Goal: Task Accomplishment & Management: Manage account settings

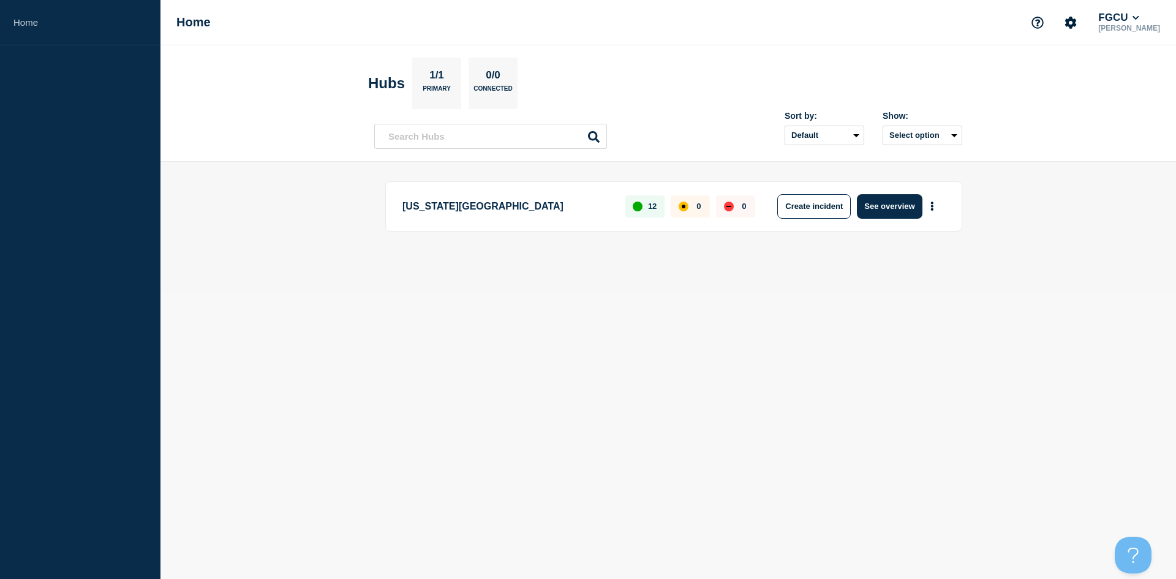
click at [464, 276] on main "[US_STATE][GEOGRAPHIC_DATA] 12 0 0 Create incident See overview" at bounding box center [669, 227] width 1016 height 131
click at [895, 208] on button "See overview" at bounding box center [889, 206] width 65 height 25
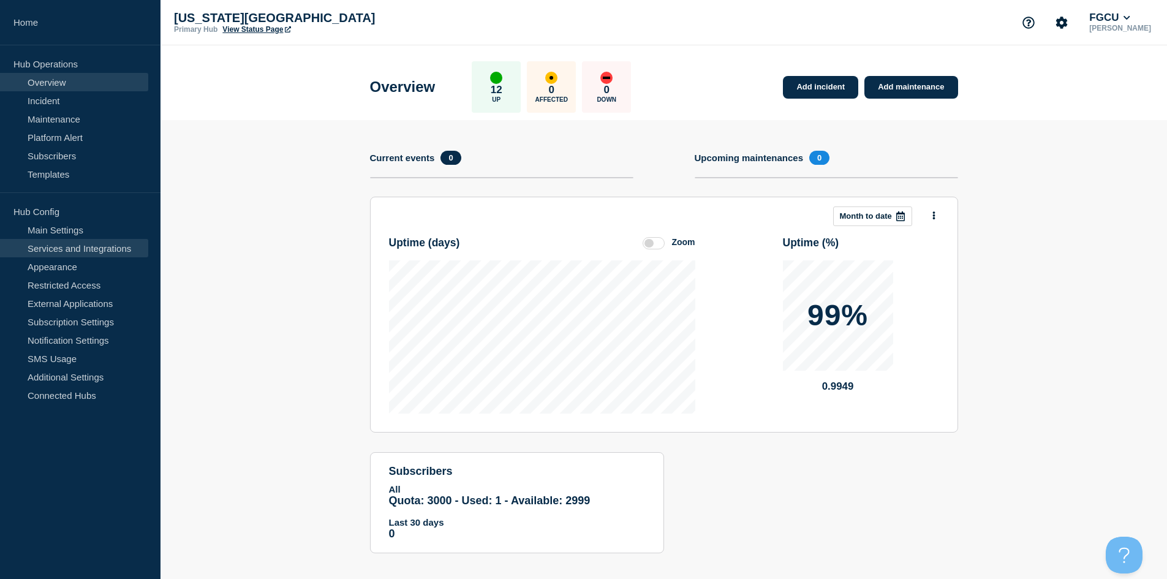
click at [85, 249] on link "Services and Integrations" at bounding box center [74, 248] width 148 height 18
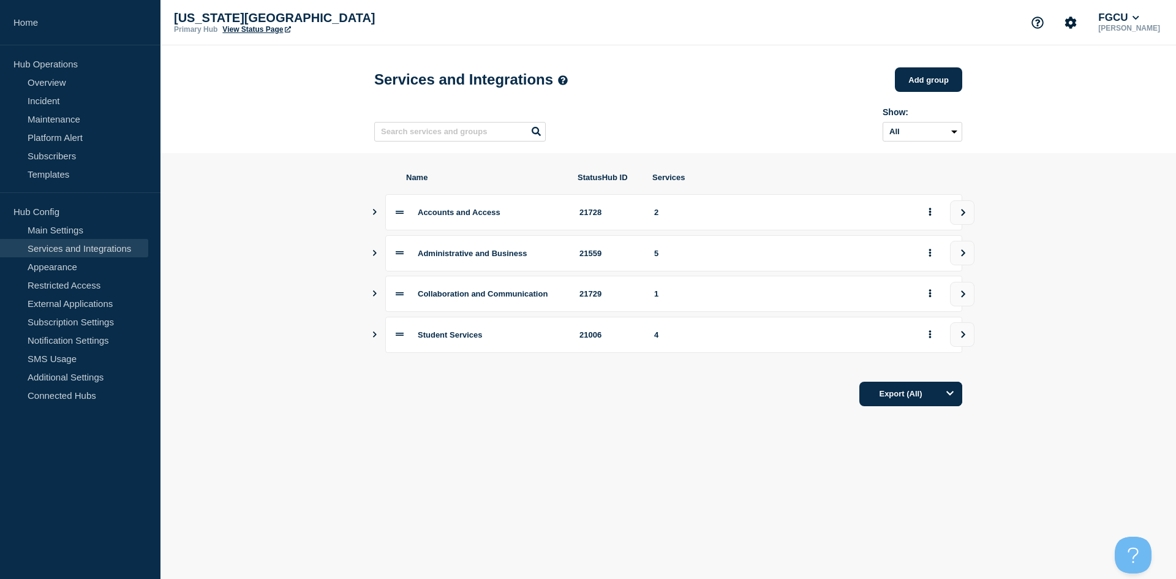
click at [376, 256] on icon "Show services" at bounding box center [375, 253] width 8 height 6
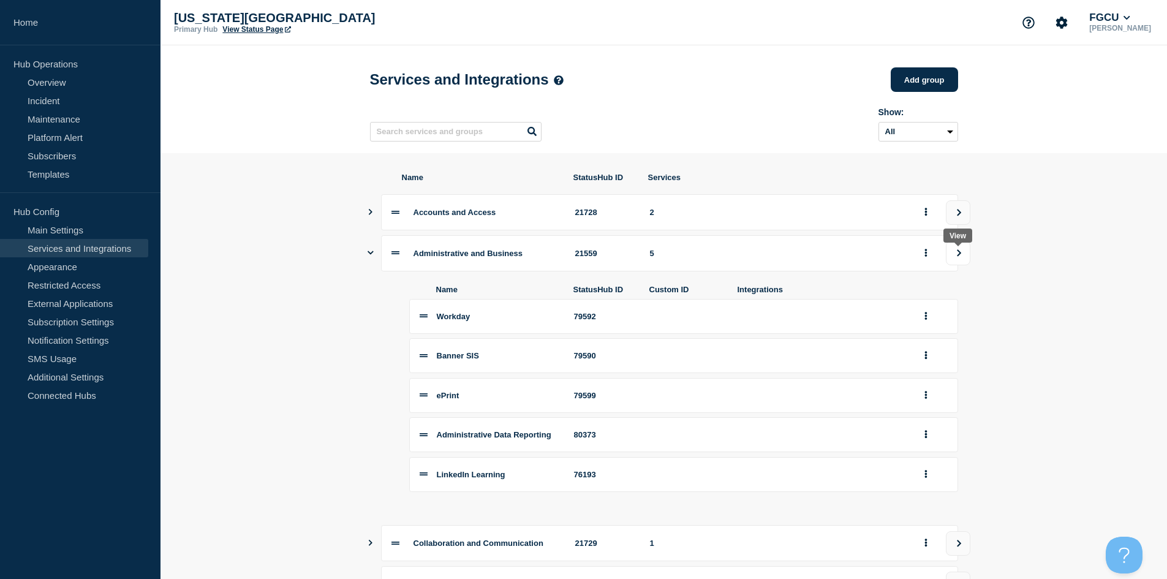
click at [955, 256] on icon "view group" at bounding box center [959, 252] width 8 height 7
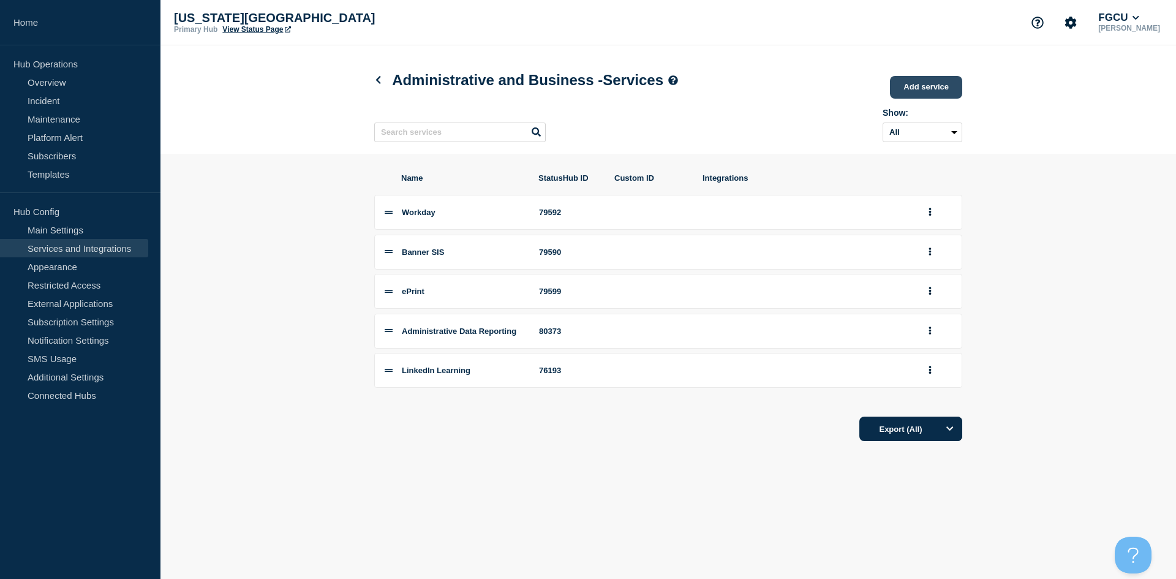
click at [930, 91] on link "Add service" at bounding box center [926, 87] width 72 height 23
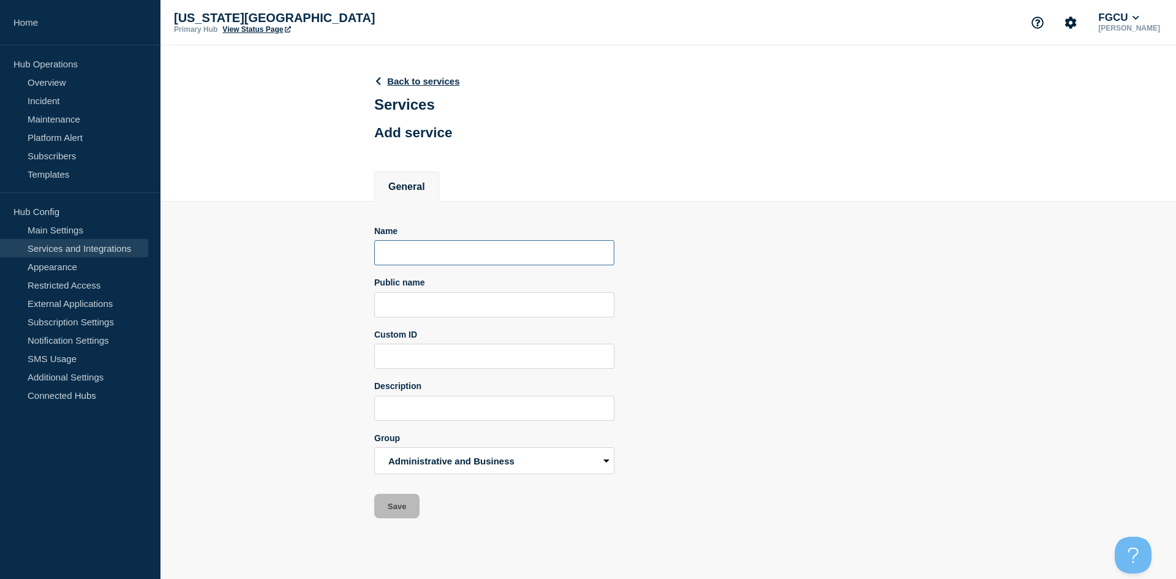
click at [485, 258] on input "Name" at bounding box center [494, 252] width 240 height 25
paste input "tablea"
type input "Tableau"
type input "asdfa"
click at [727, 314] on div "Name Tableau Public name Custom ID Description Group Accounts and Access Admini…" at bounding box center [668, 372] width 588 height 293
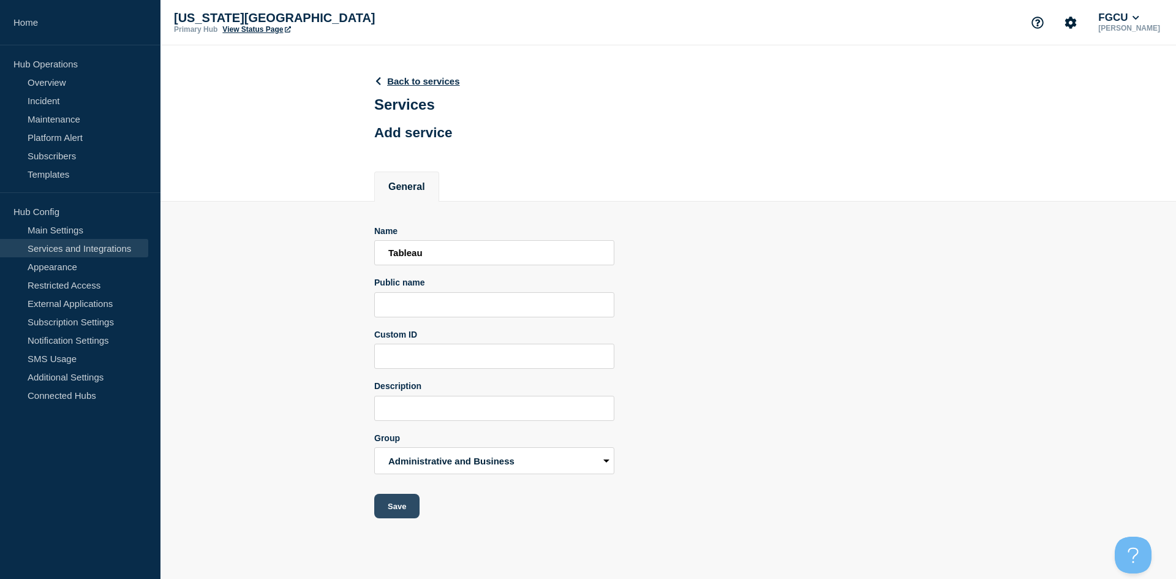
click at [392, 507] on button "Save" at bounding box center [396, 506] width 45 height 25
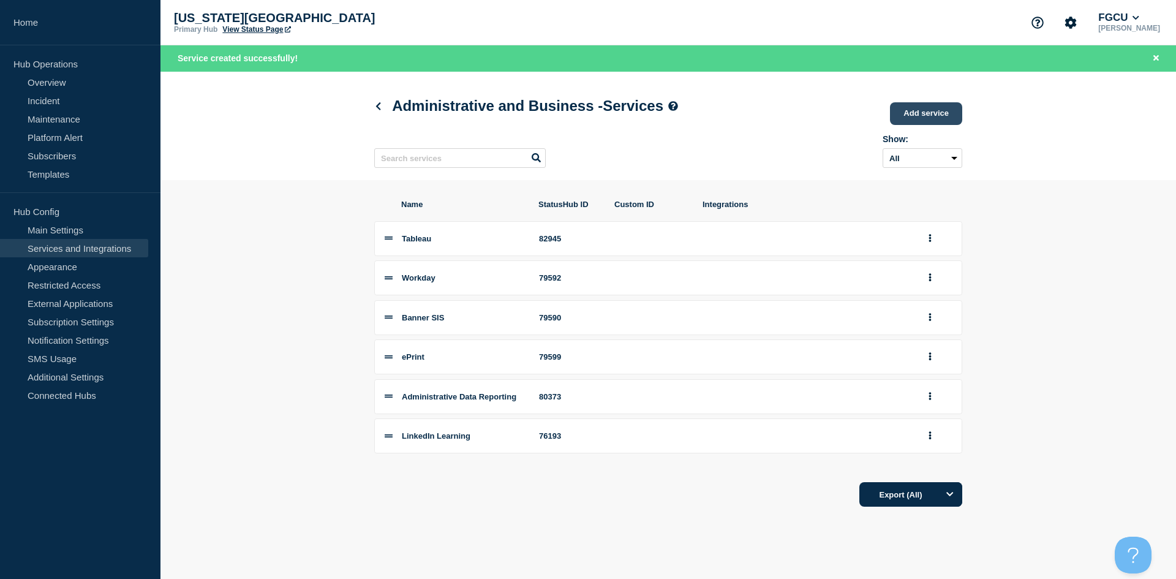
click at [933, 119] on link "Add service" at bounding box center [926, 113] width 72 height 23
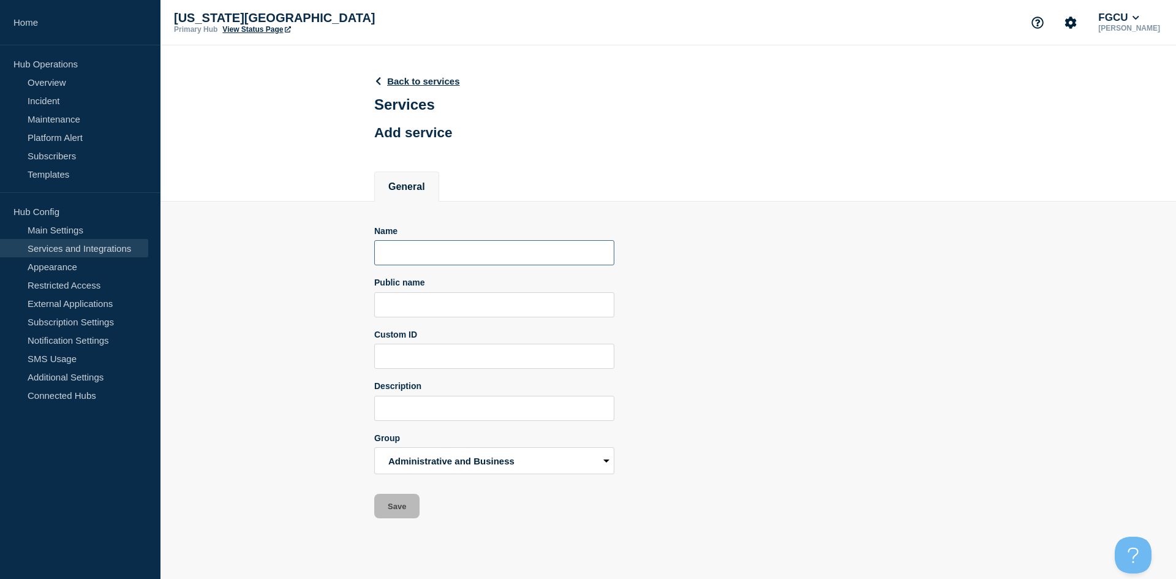
click at [439, 252] on input "Name" at bounding box center [494, 252] width 240 height 25
type input "Cognos"
click at [396, 512] on button "Save" at bounding box center [396, 506] width 45 height 25
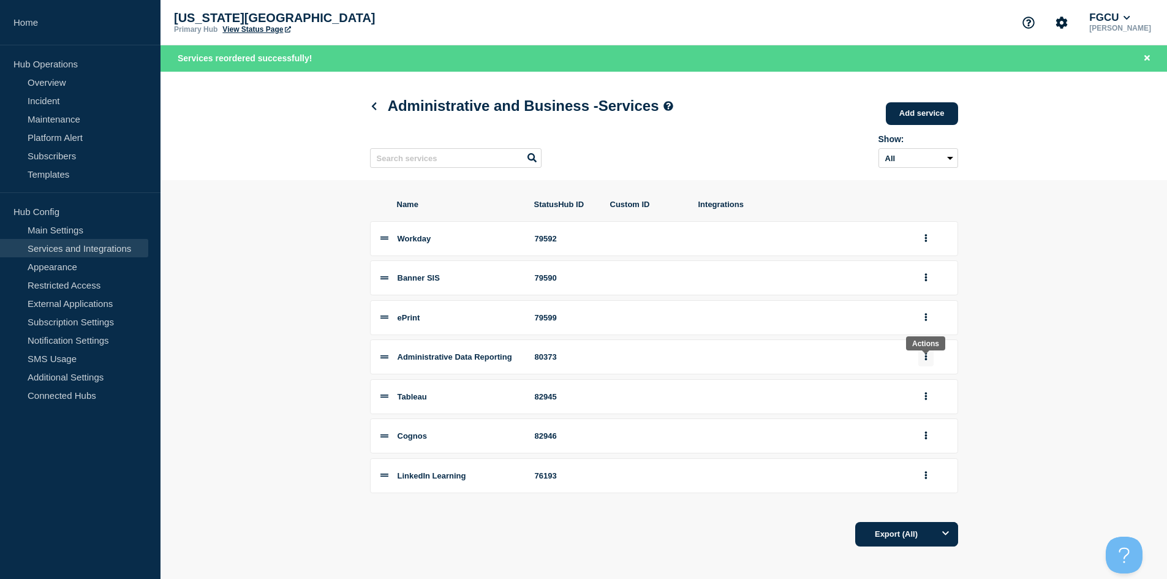
click at [923, 364] on button "group actions" at bounding box center [925, 356] width 15 height 19
click at [925, 385] on button "Edit" at bounding box center [933, 380] width 61 height 19
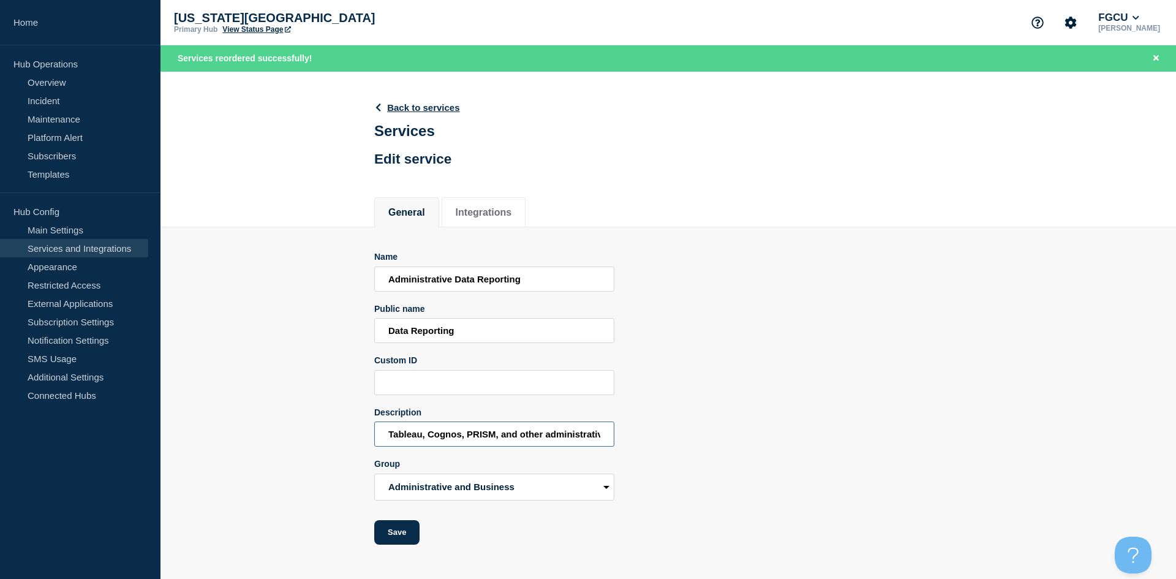
scroll to position [0, 93]
drag, startPoint x: 538, startPoint y: 439, endPoint x: 510, endPoint y: 437, distance: 27.6
click at [510, 437] on input "Tableau, Cognos, PRISM, and other administrative reporting services." at bounding box center [494, 434] width 240 height 25
click at [529, 437] on input "Tableau, Cognos, PRISM, and other administrative reporting services." at bounding box center [494, 434] width 240 height 25
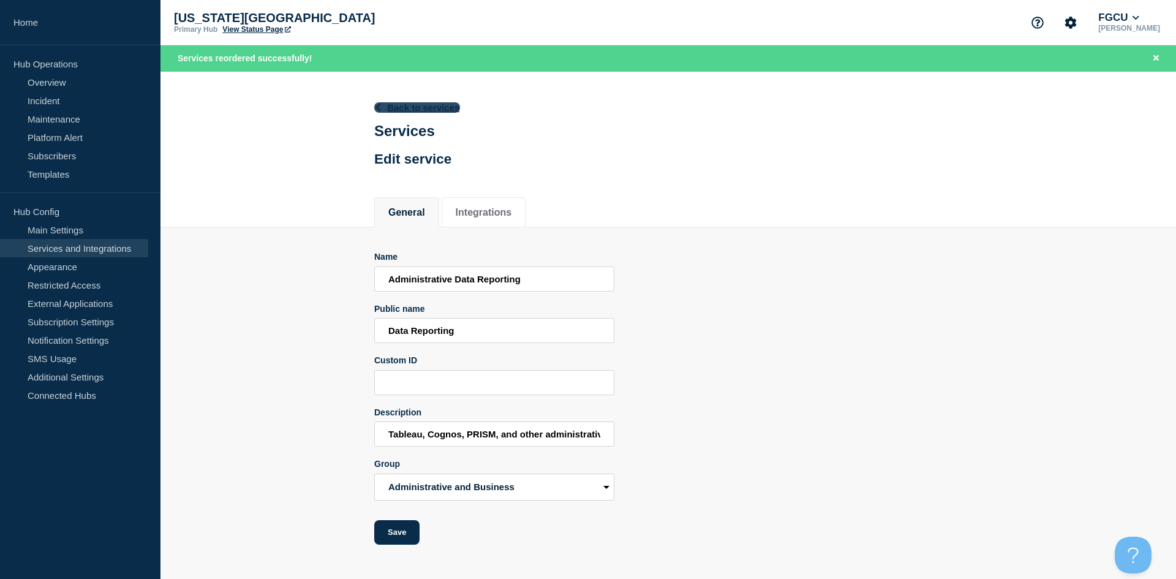
click at [408, 111] on link "Back to services" at bounding box center [417, 107] width 86 height 10
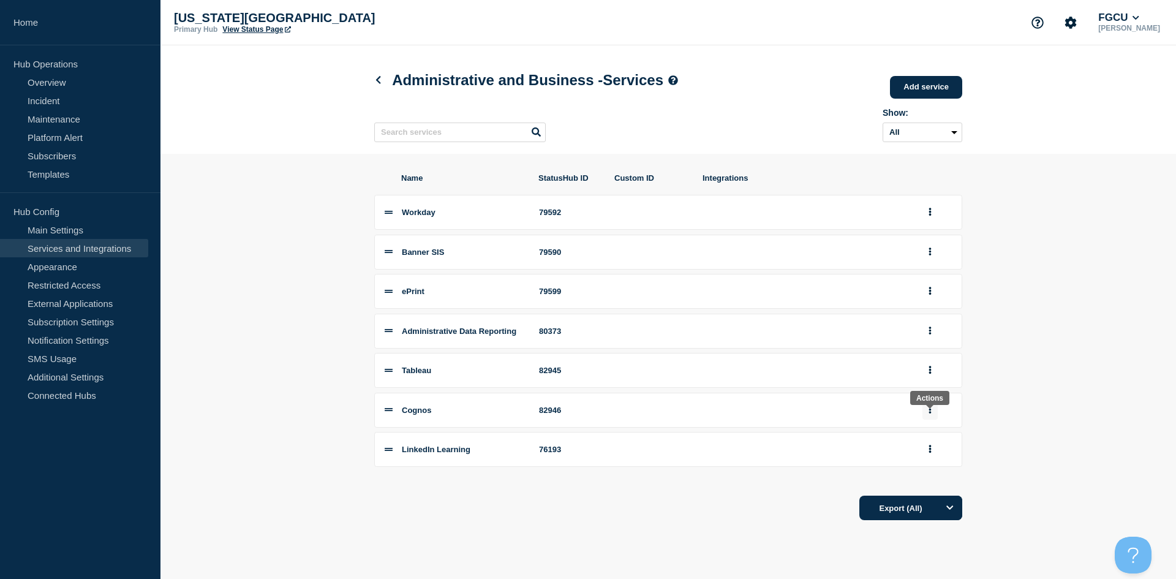
click at [930, 414] on icon "group actions" at bounding box center [930, 410] width 2 height 8
click at [1042, 398] on section "Name StatusHub ID Custom ID Integrations Workday 79592 Banner SIS 79590 ePrint …" at bounding box center [669, 347] width 1016 height 386
click at [931, 335] on icon "group actions" at bounding box center [930, 331] width 3 height 8
click at [931, 360] on button "Edit" at bounding box center [937, 355] width 61 height 19
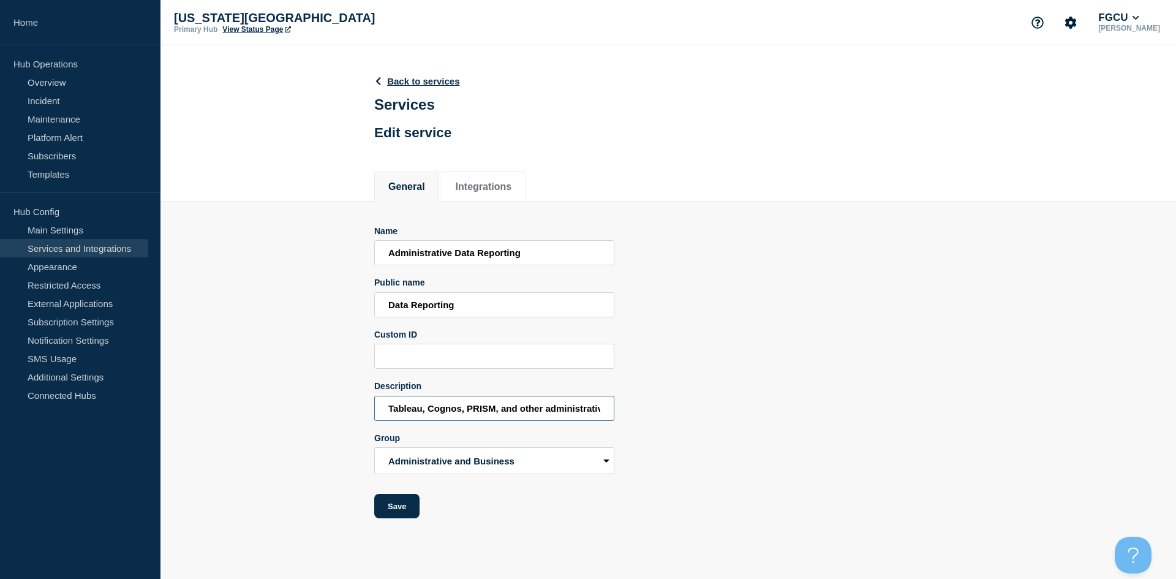
drag, startPoint x: 494, startPoint y: 412, endPoint x: 469, endPoint y: 409, distance: 25.8
click at [469, 409] on input "Tableau, Cognos, PRISM, and other administrative reporting services." at bounding box center [494, 408] width 240 height 25
click at [517, 410] on input "Tableau, Cognos, PRISM, and other administrative reporting services." at bounding box center [494, 408] width 240 height 25
drag, startPoint x: 540, startPoint y: 410, endPoint x: 340, endPoint y: 415, distance: 199.8
click at [340, 415] on section "Name Administrative Data Reporting Public name Data Reporting Custom ID Descrip…" at bounding box center [669, 360] width 1016 height 317
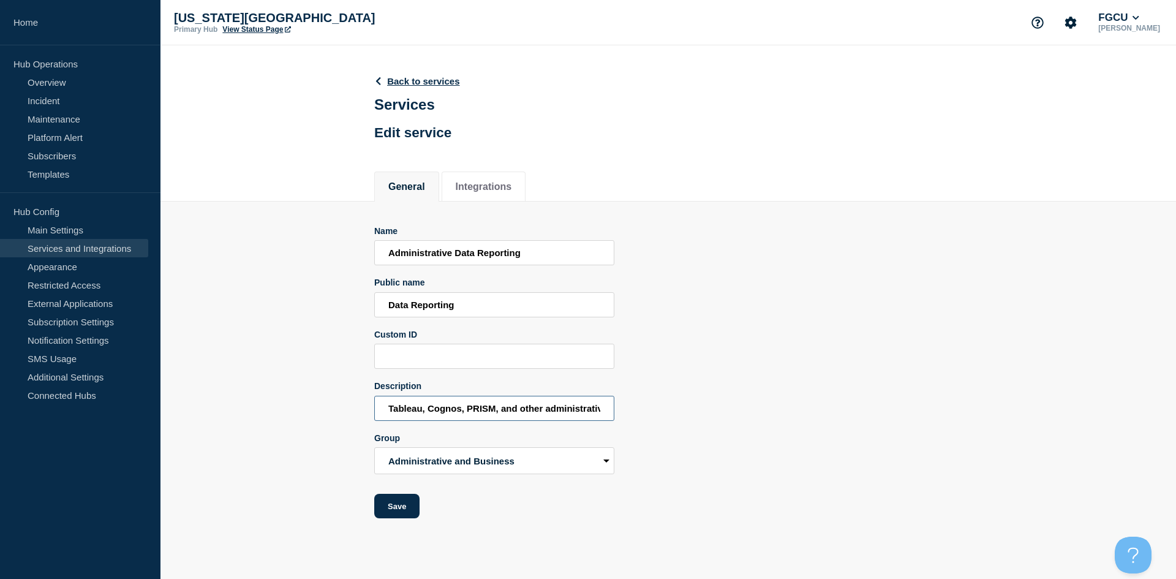
click at [416, 417] on input "Tableau, Cognos, PRISM, and other administrative reporting services." at bounding box center [494, 408] width 240 height 25
click at [441, 413] on input "Tableau, Cognos, PRISM, and other administrative reporting services." at bounding box center [494, 408] width 240 height 25
click at [403, 77] on link "Back to services" at bounding box center [417, 81] width 86 height 10
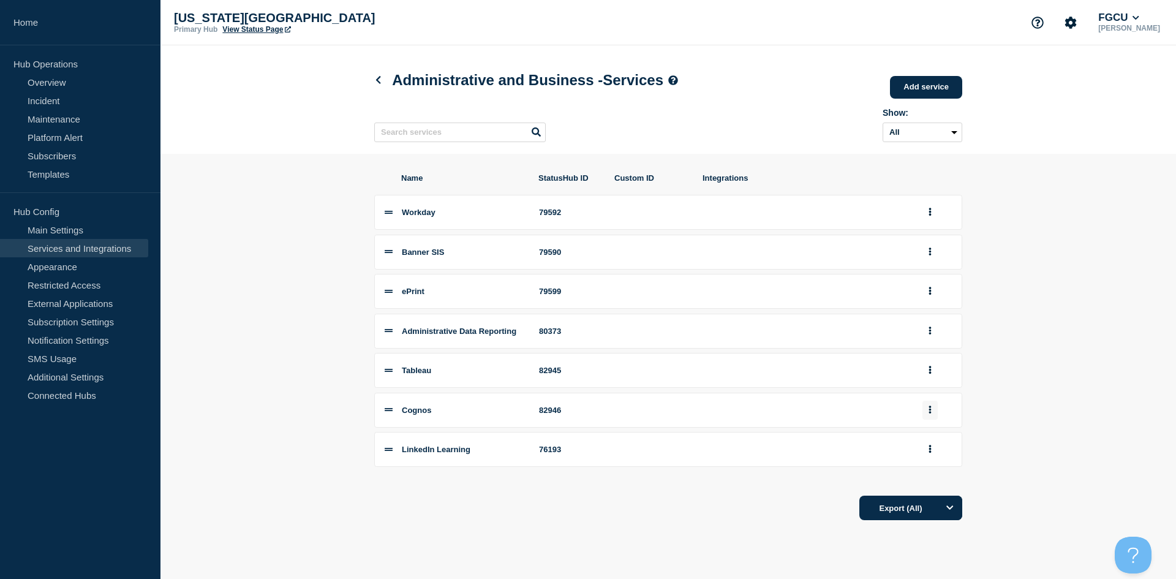
click at [929, 414] on icon "group actions" at bounding box center [930, 410] width 3 height 8
click at [933, 458] on button "Delete" at bounding box center [937, 451] width 61 height 19
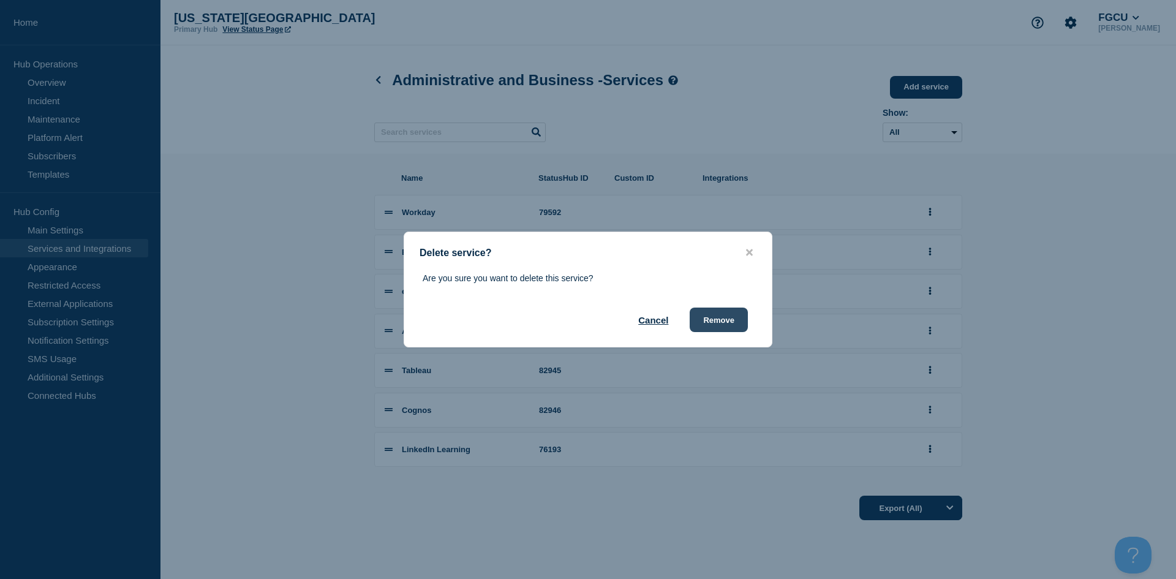
click at [719, 319] on button "Remove" at bounding box center [719, 320] width 58 height 25
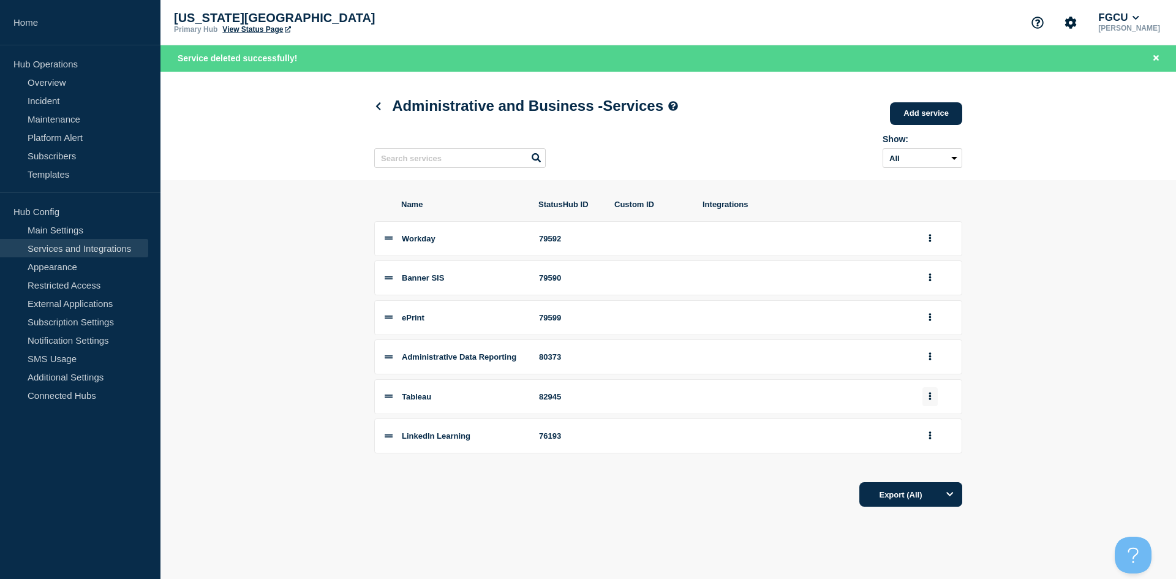
click at [932, 400] on button "group actions" at bounding box center [930, 396] width 15 height 19
click at [927, 446] on button "Delete" at bounding box center [937, 437] width 61 height 19
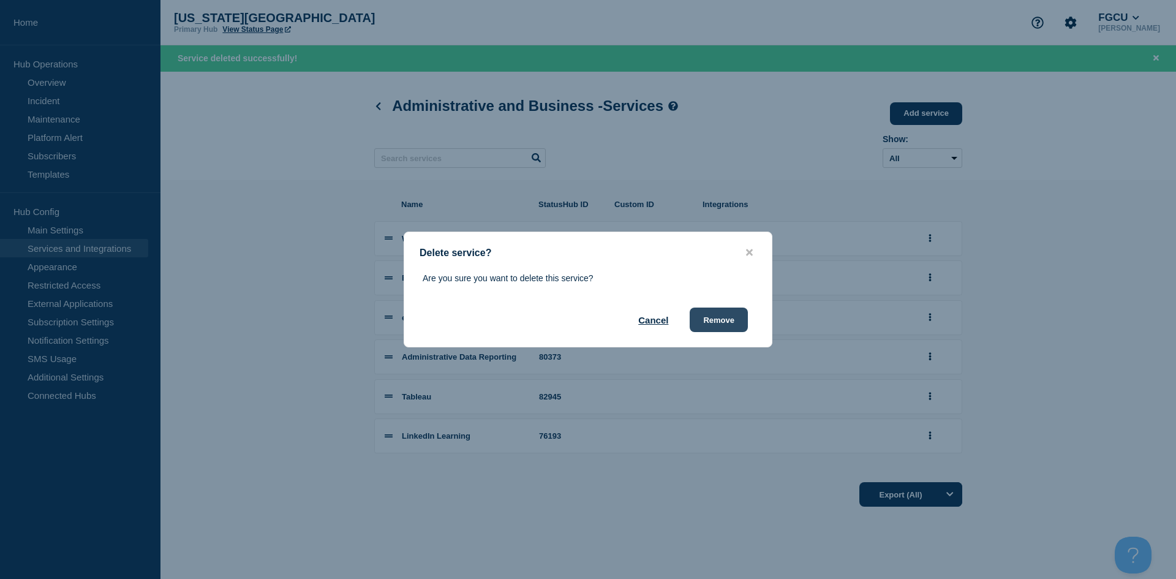
click at [730, 319] on button "Remove" at bounding box center [719, 320] width 58 height 25
